Goal: Transaction & Acquisition: Purchase product/service

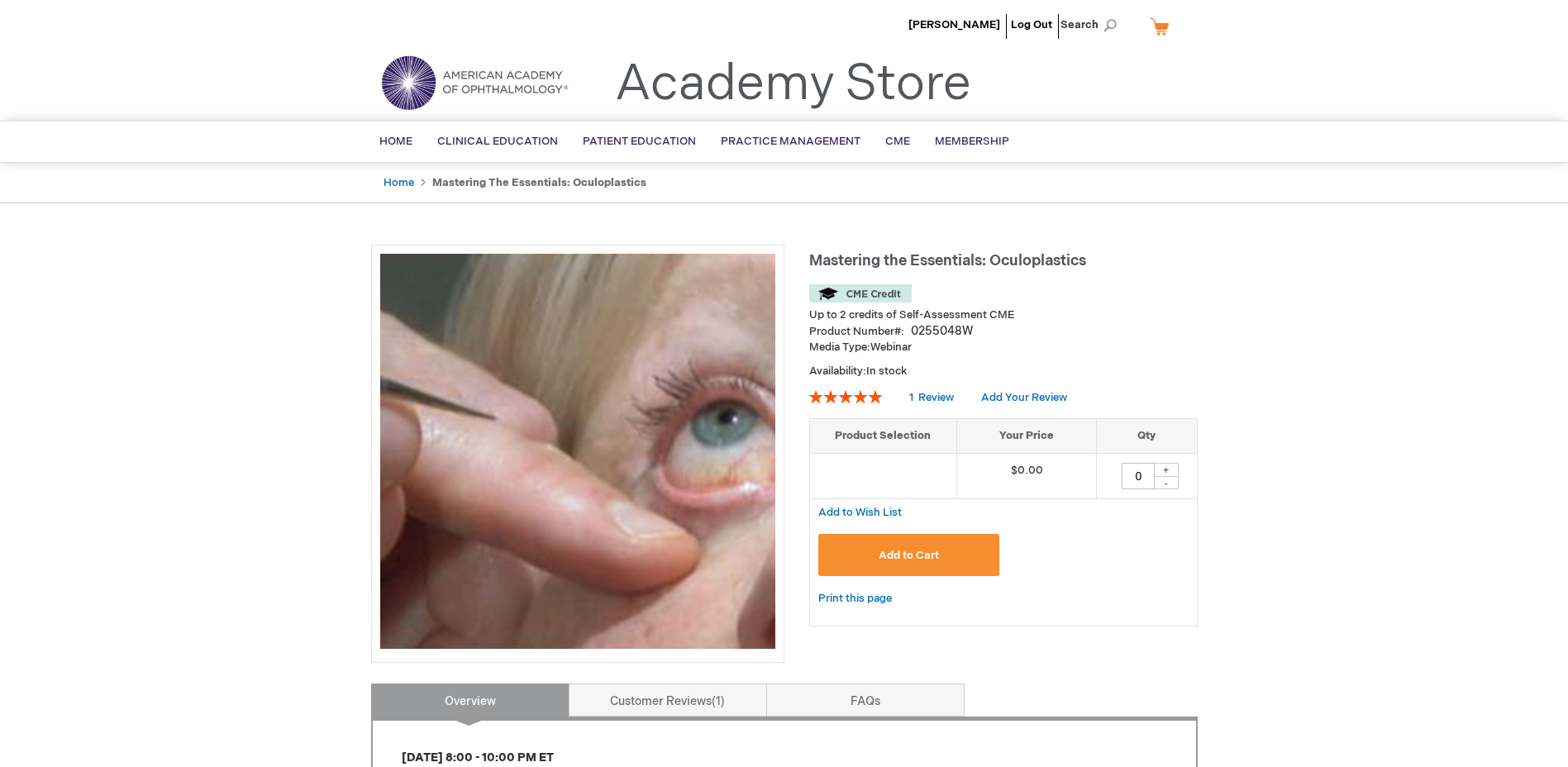
click at [897, 549] on span "Add to Cart" at bounding box center [909, 556] width 60 height 13
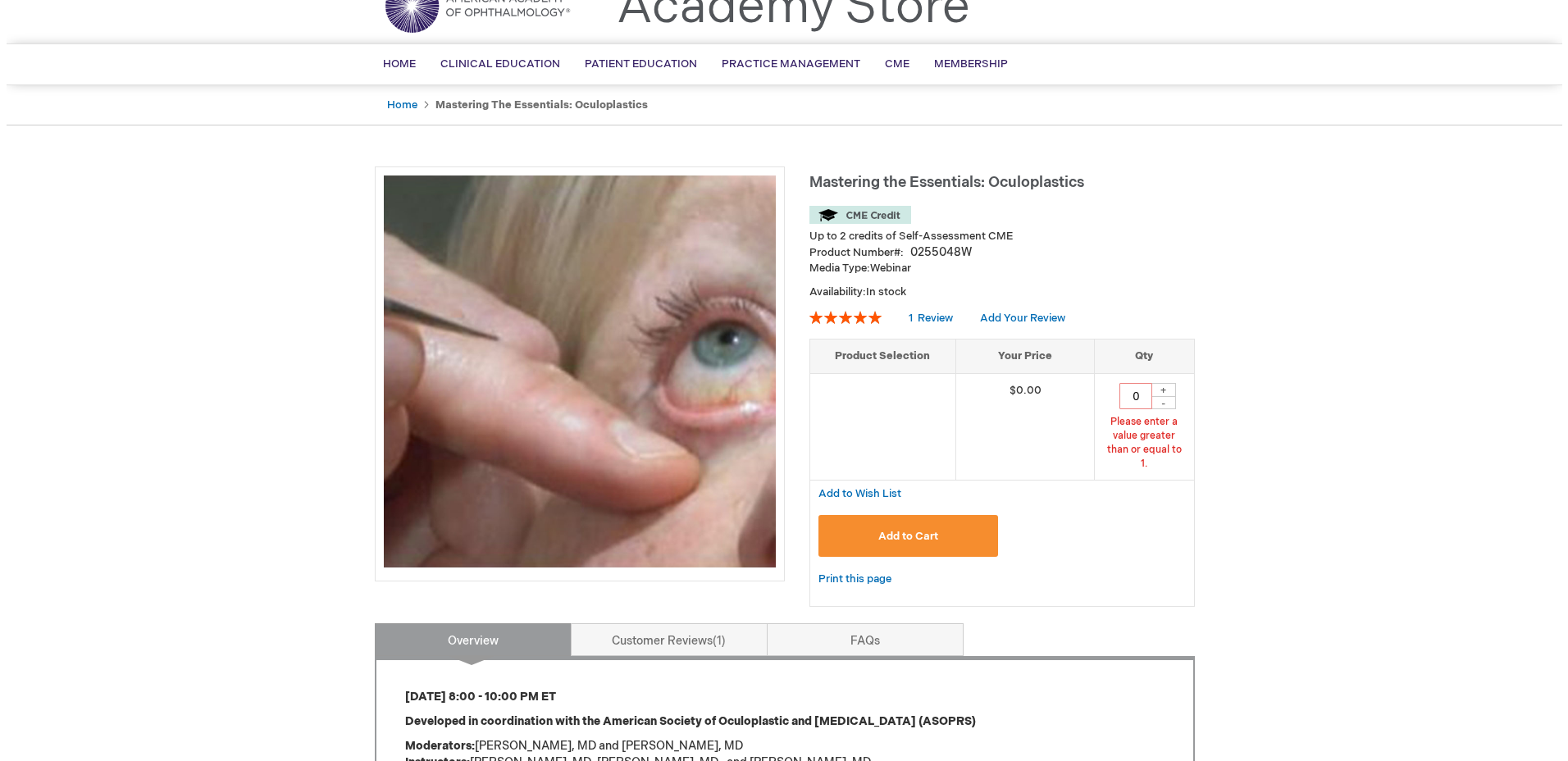
scroll to position [79, 0]
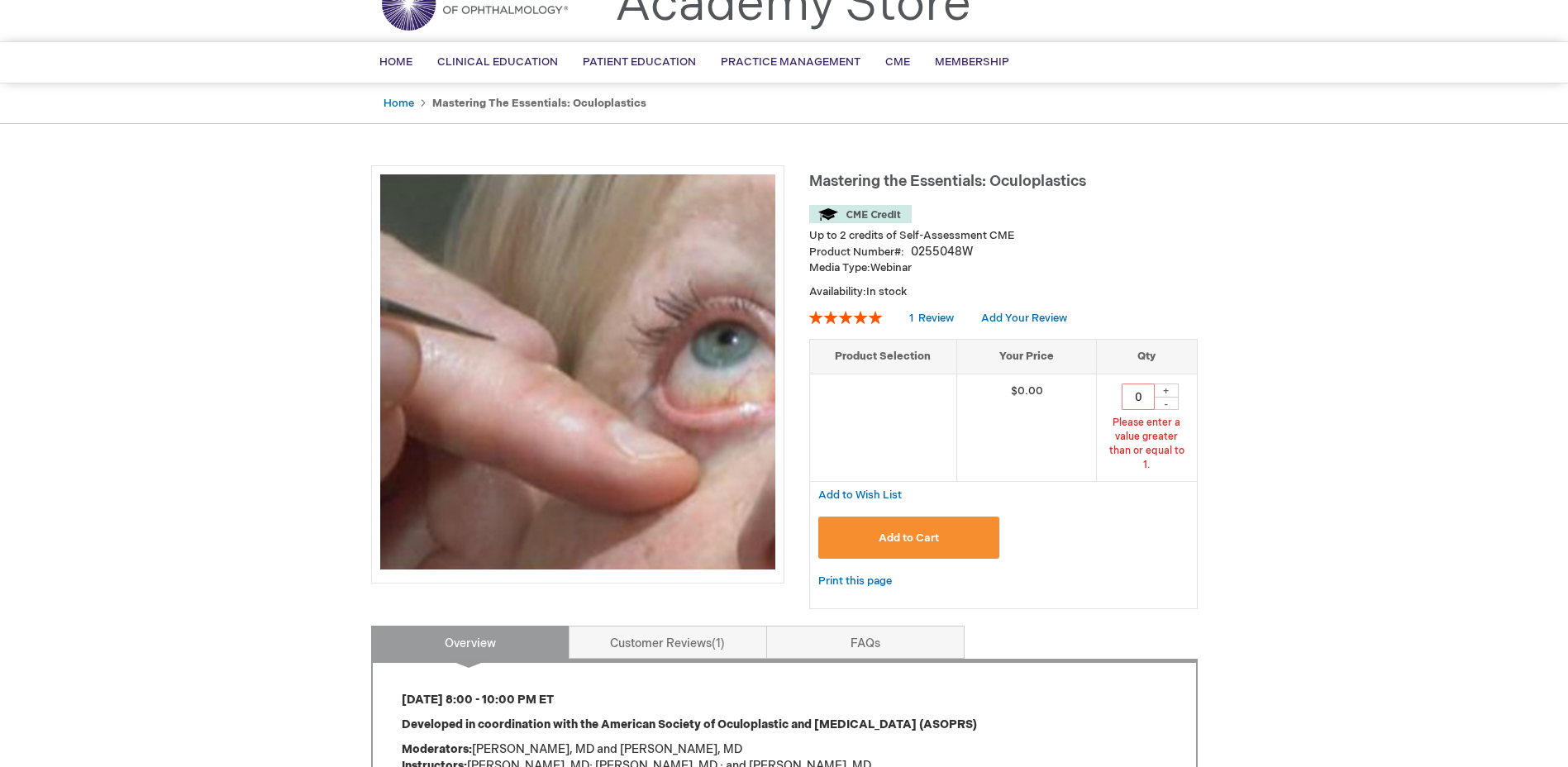
click at [1176, 388] on div "+" at bounding box center [1166, 390] width 24 height 14
type input "1"
click at [934, 531] on span "Add to Cart" at bounding box center [909, 538] width 60 height 13
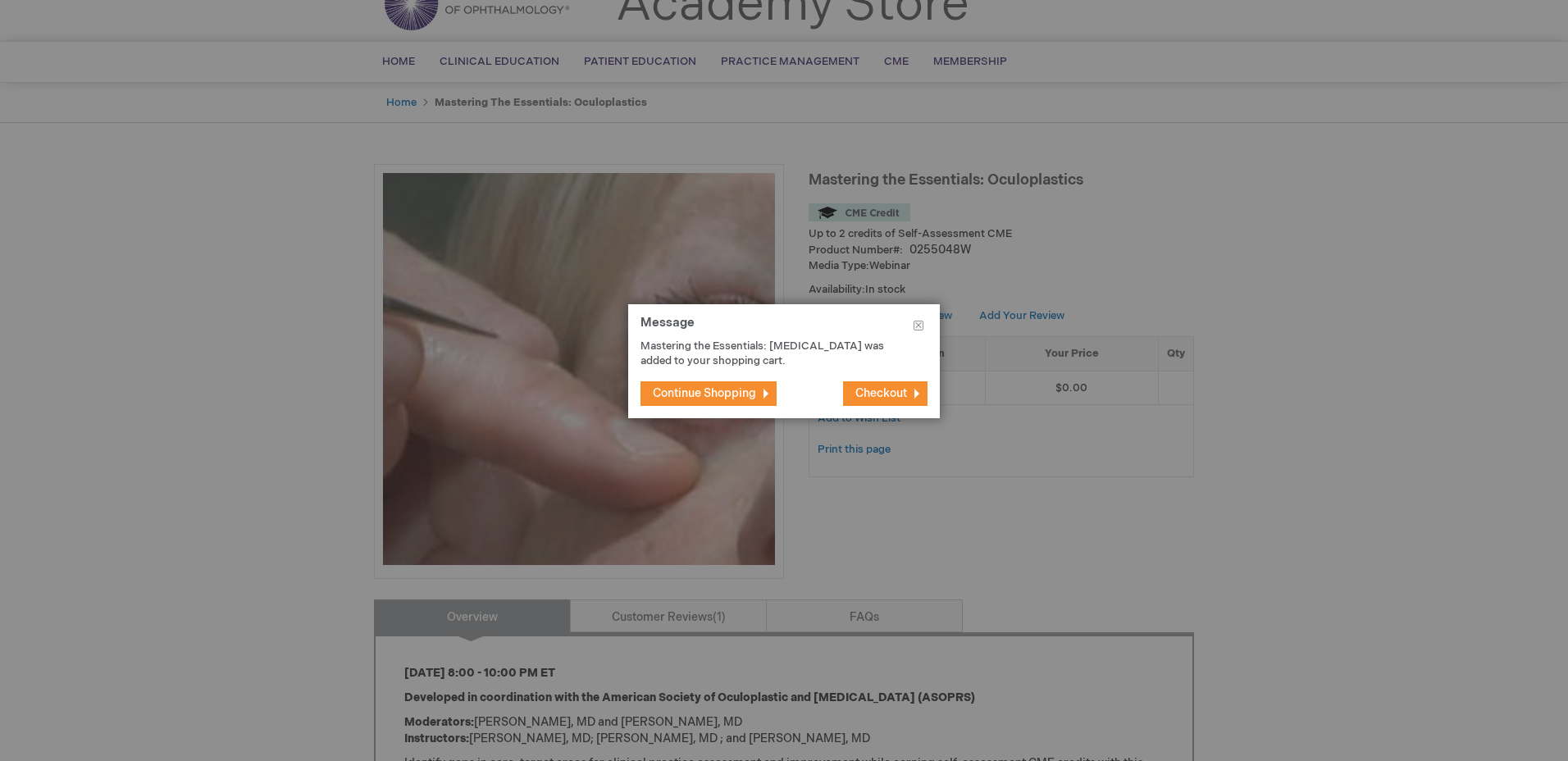
click at [906, 387] on span "Checkout" at bounding box center [880, 393] width 51 height 14
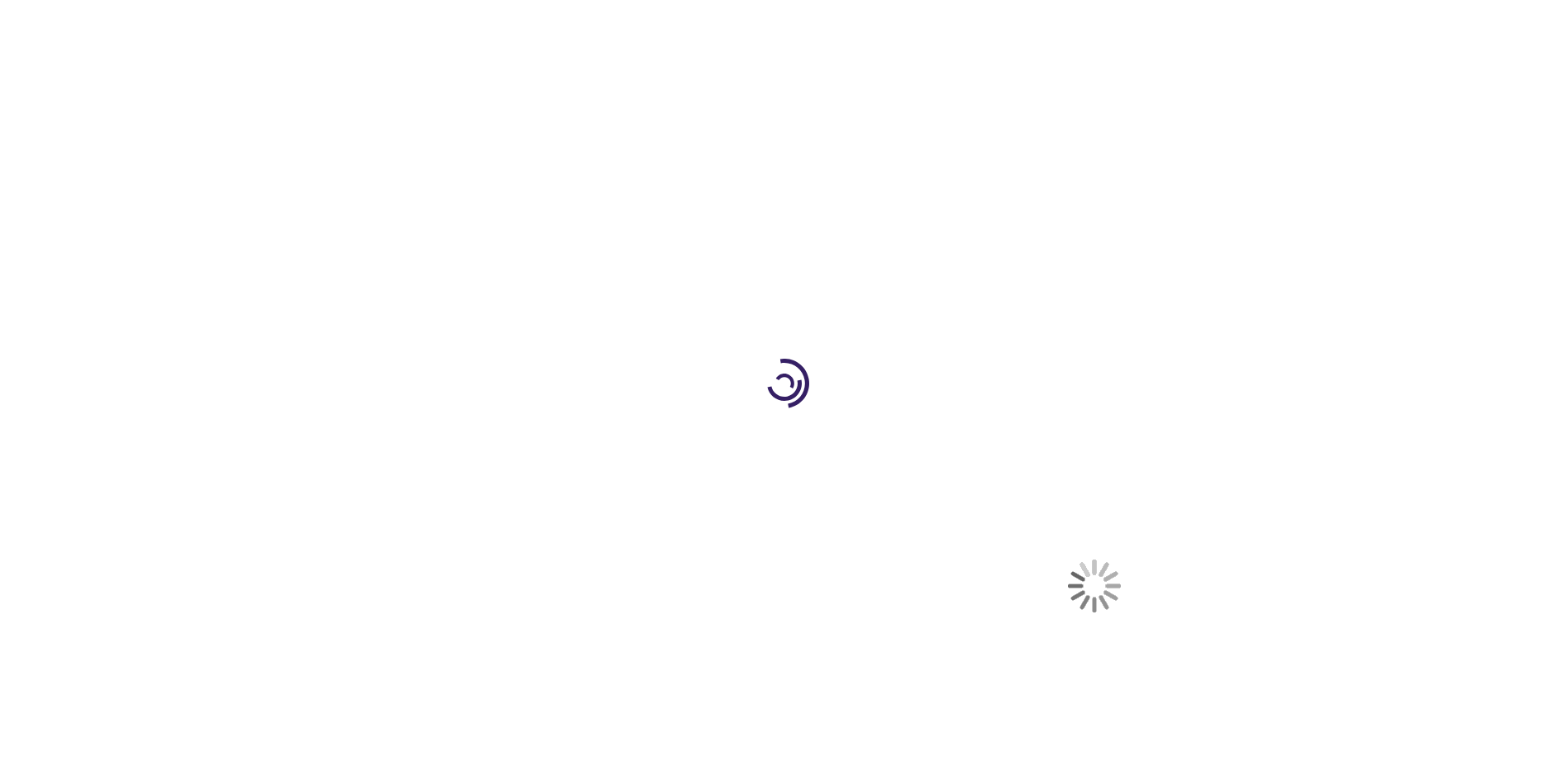
select select "US"
select select "4"
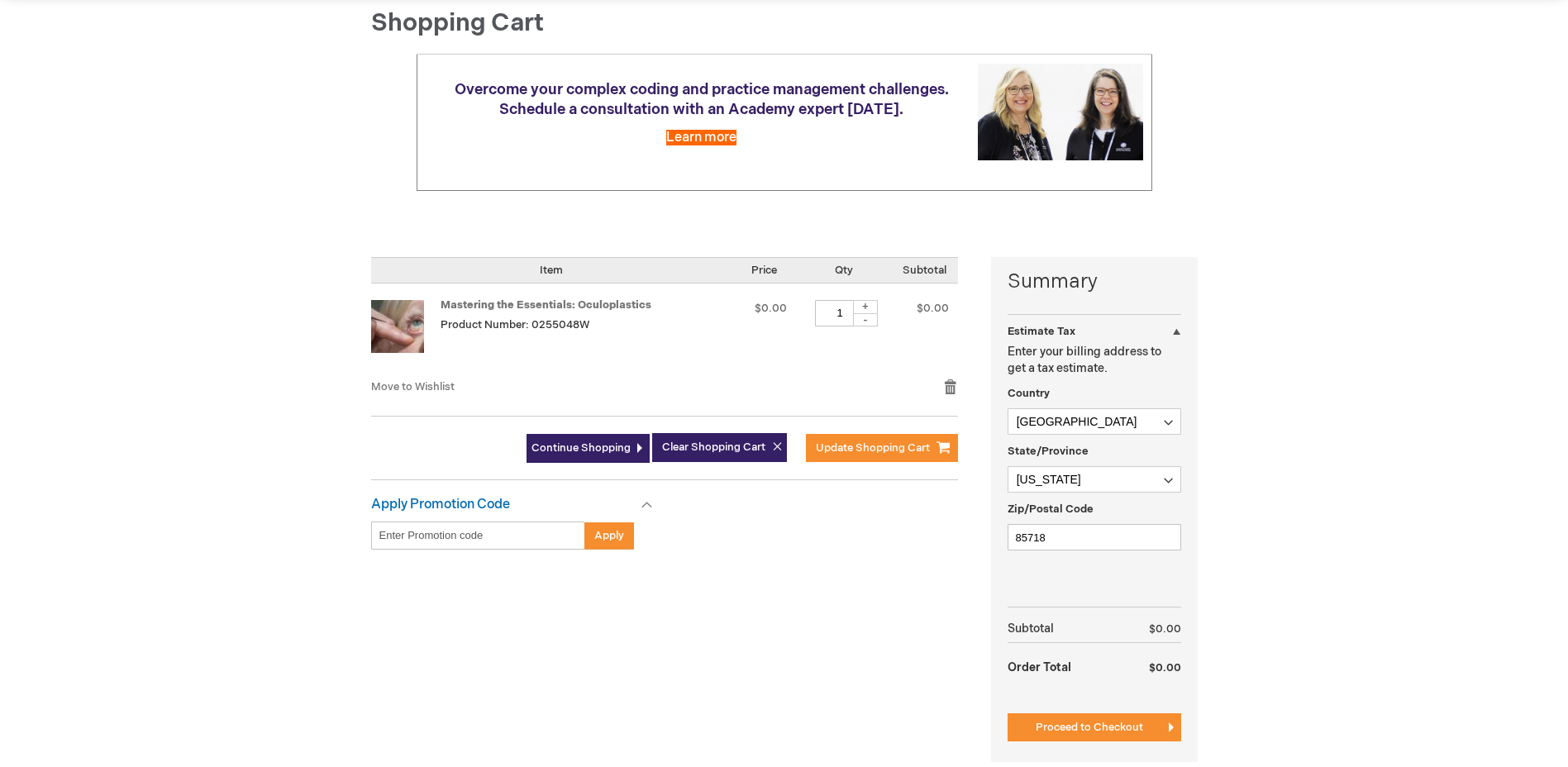
scroll to position [330, 0]
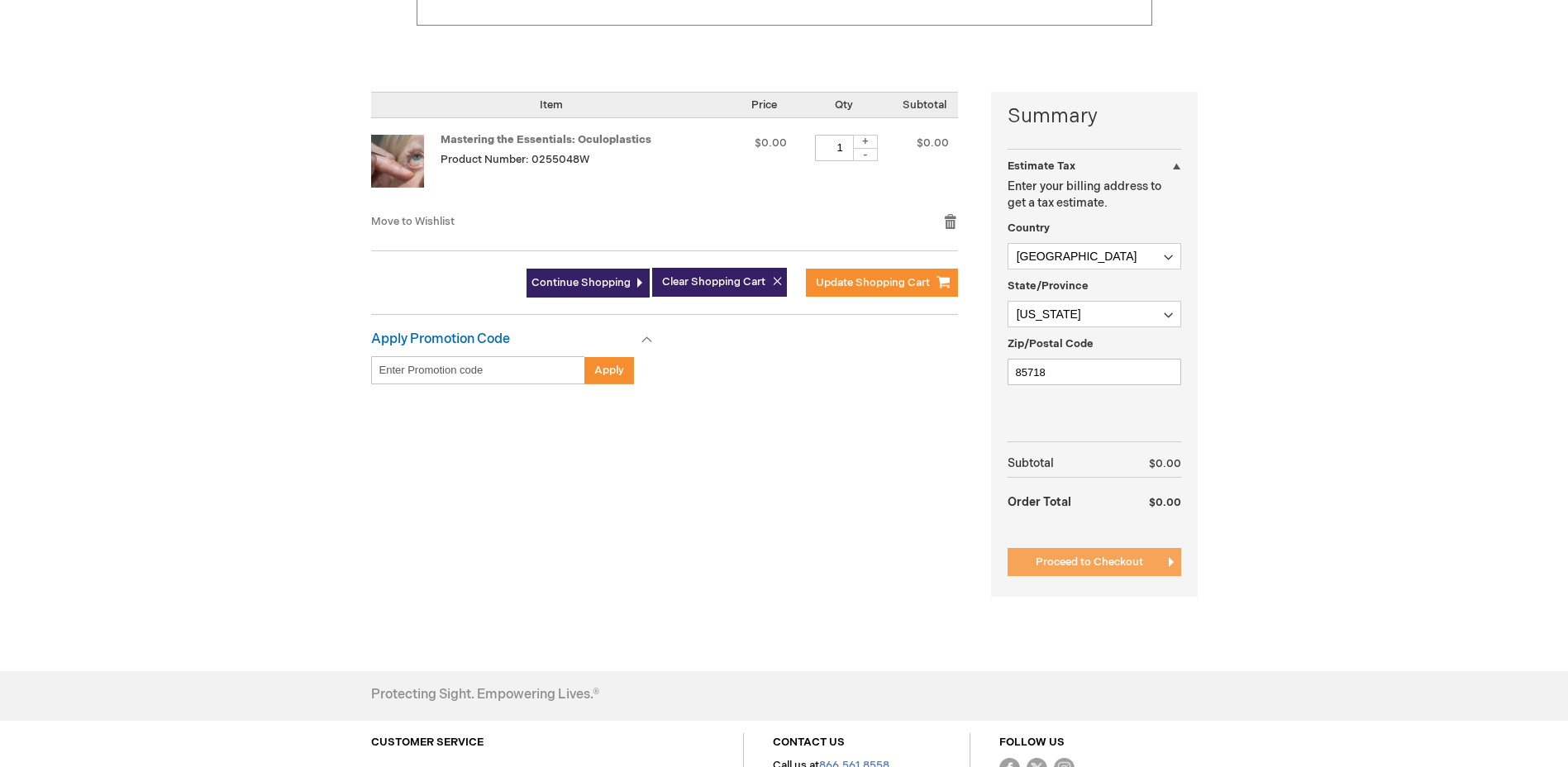
click at [1096, 567] on span "Proceed to Checkout" at bounding box center [1089, 562] width 107 height 13
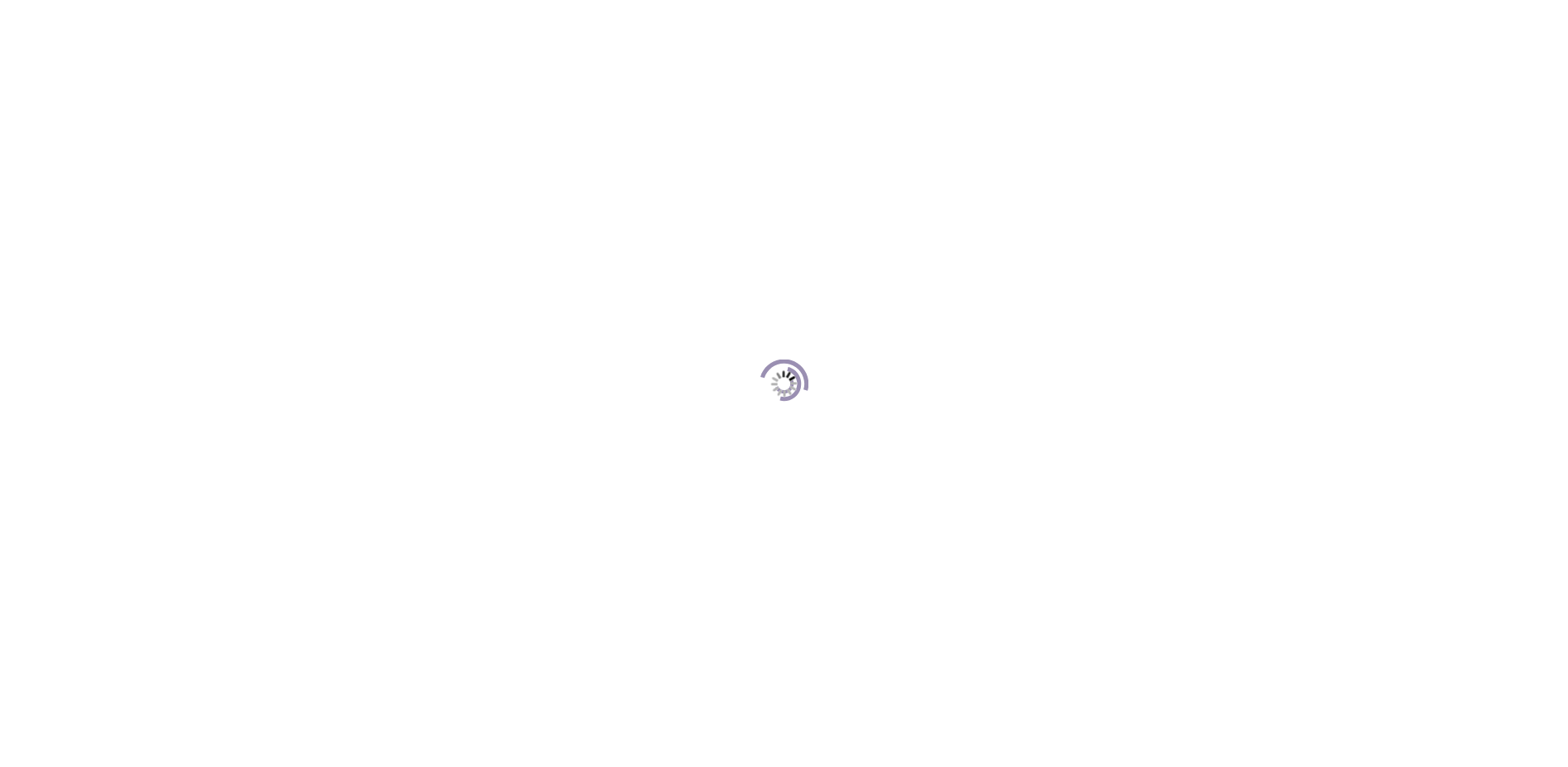
scroll to position [151, 0]
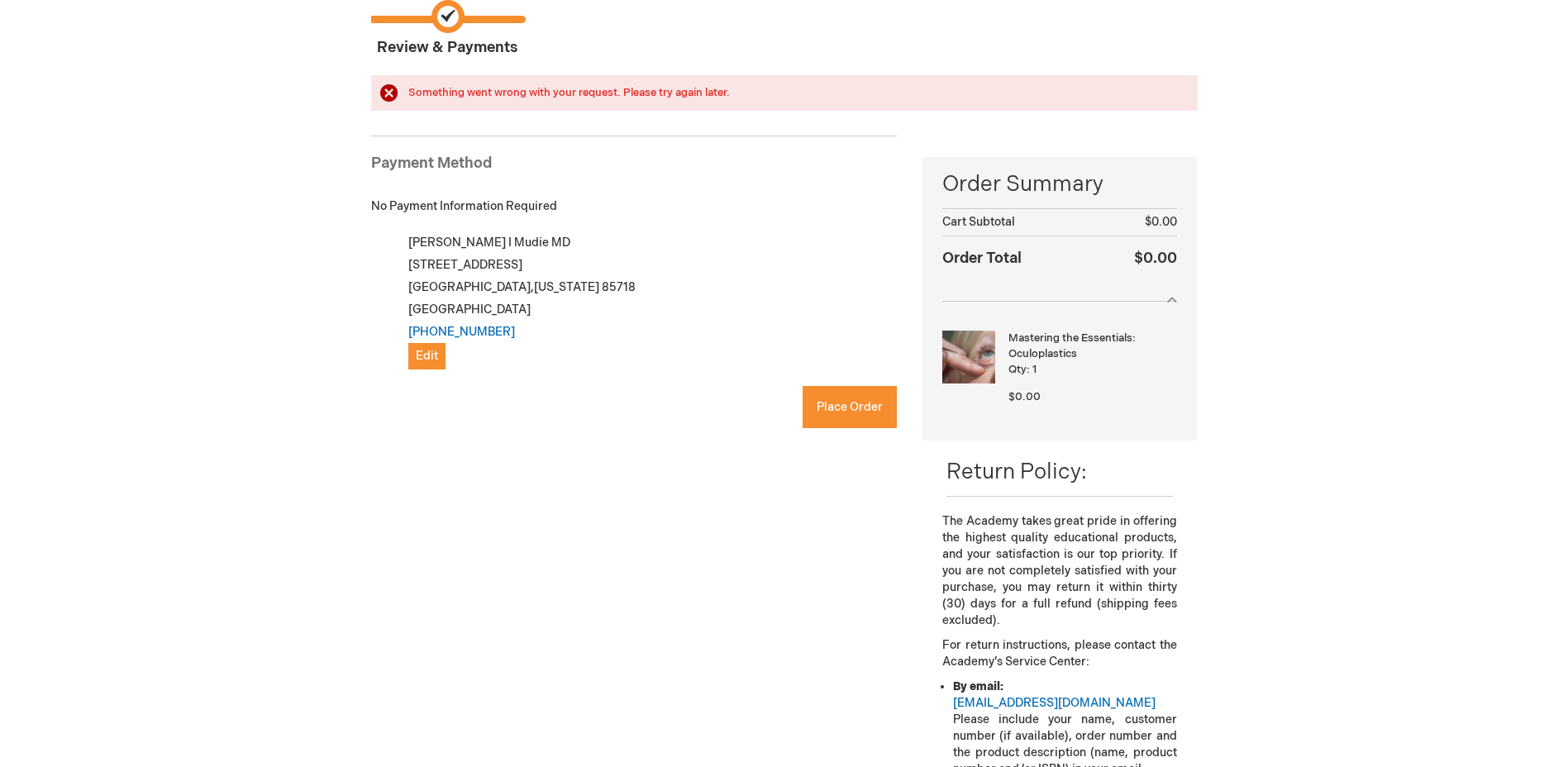
checkbox input "true"
click at [833, 415] on button "Place Order" at bounding box center [850, 407] width 94 height 42
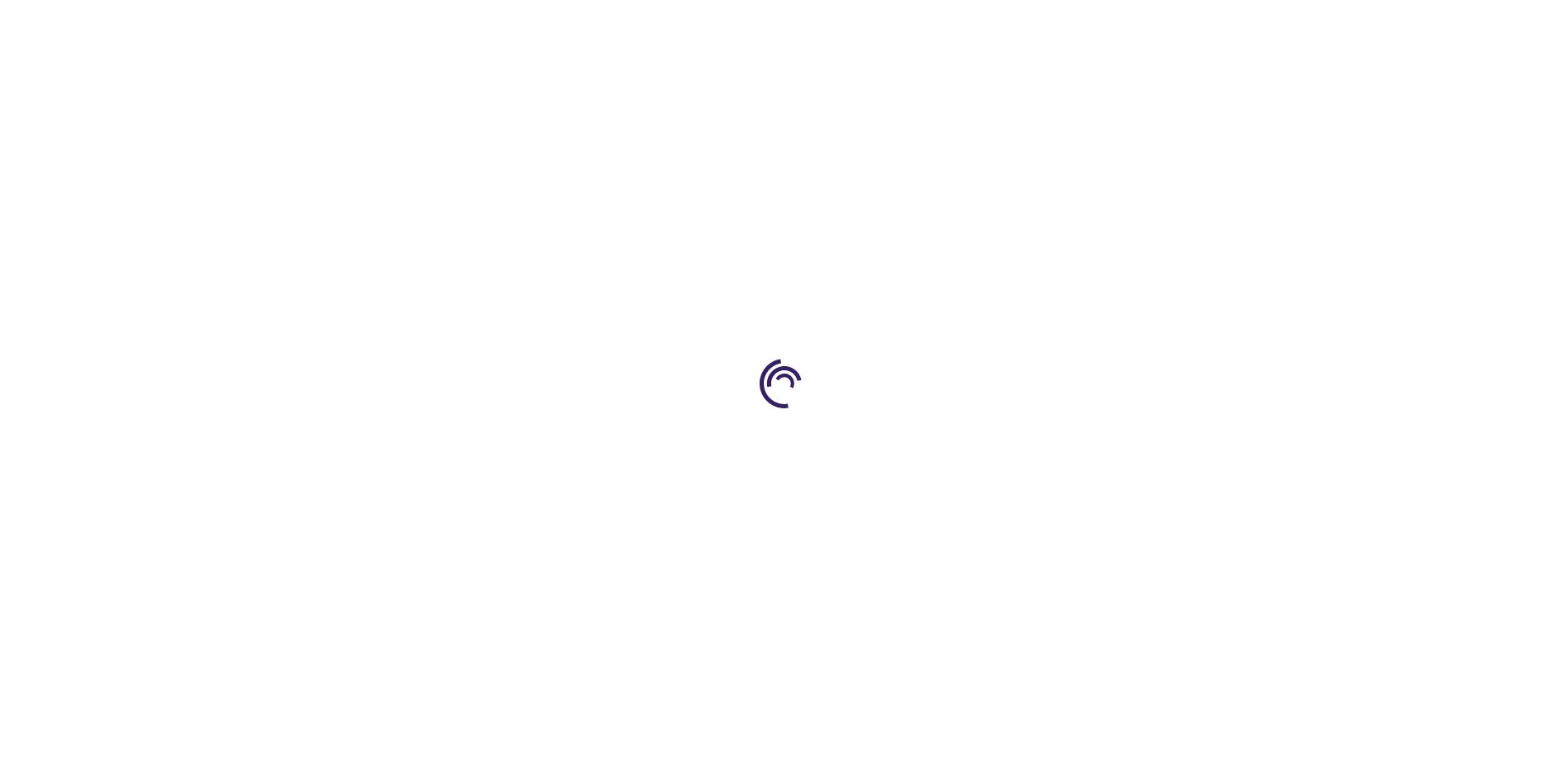
scroll to position [80, 0]
type input "0"
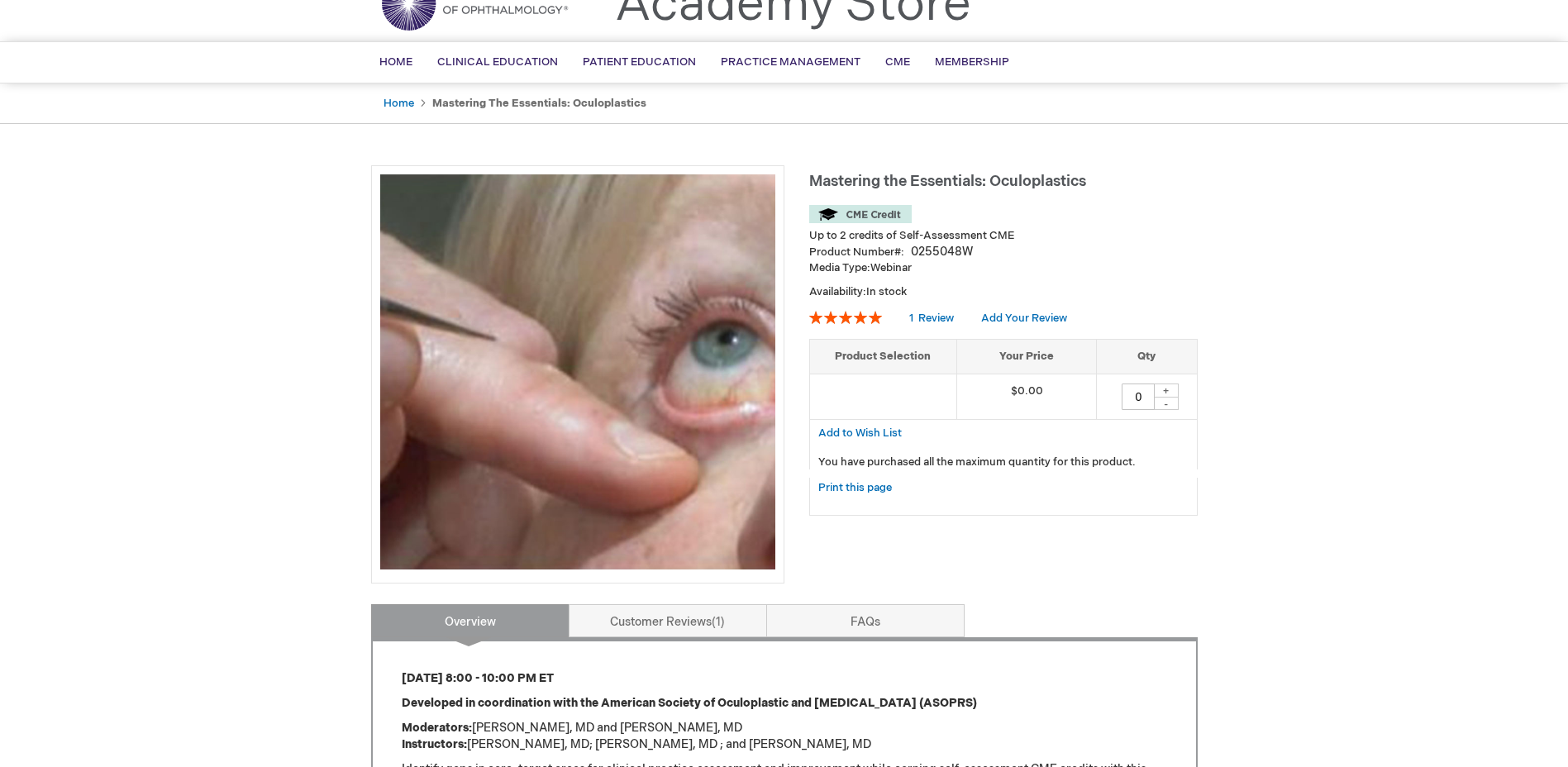
scroll to position [245, 0]
